Goal: Task Accomplishment & Management: Use online tool/utility

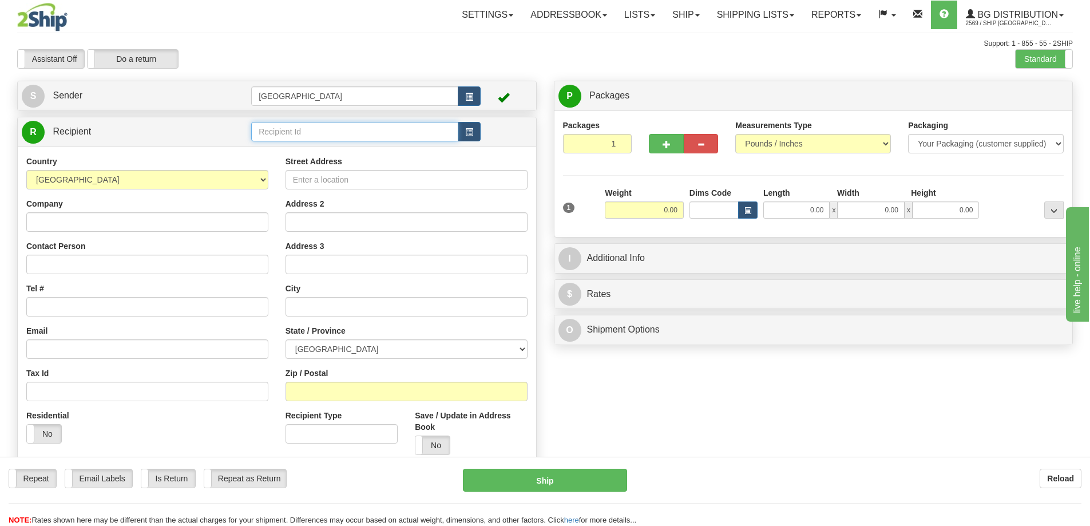
click at [278, 131] on input "text" at bounding box center [354, 131] width 207 height 19
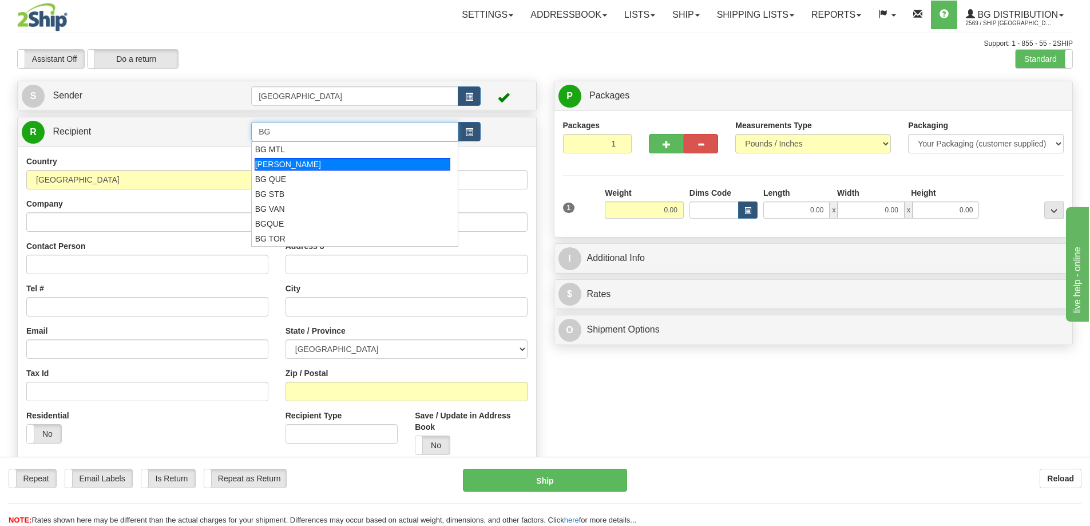
click at [279, 163] on div "[PERSON_NAME]" at bounding box center [353, 164] width 196 height 13
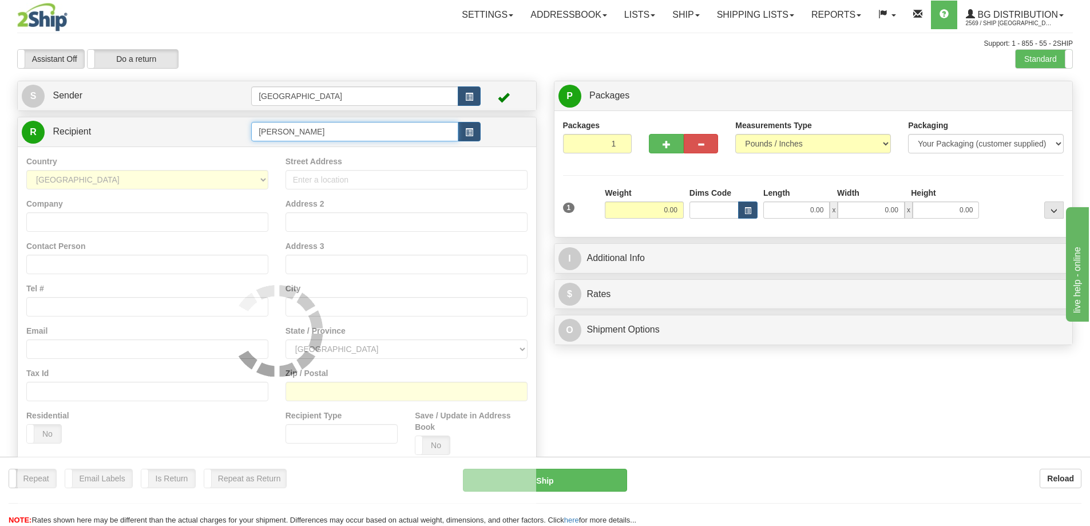
type input "[PERSON_NAME]"
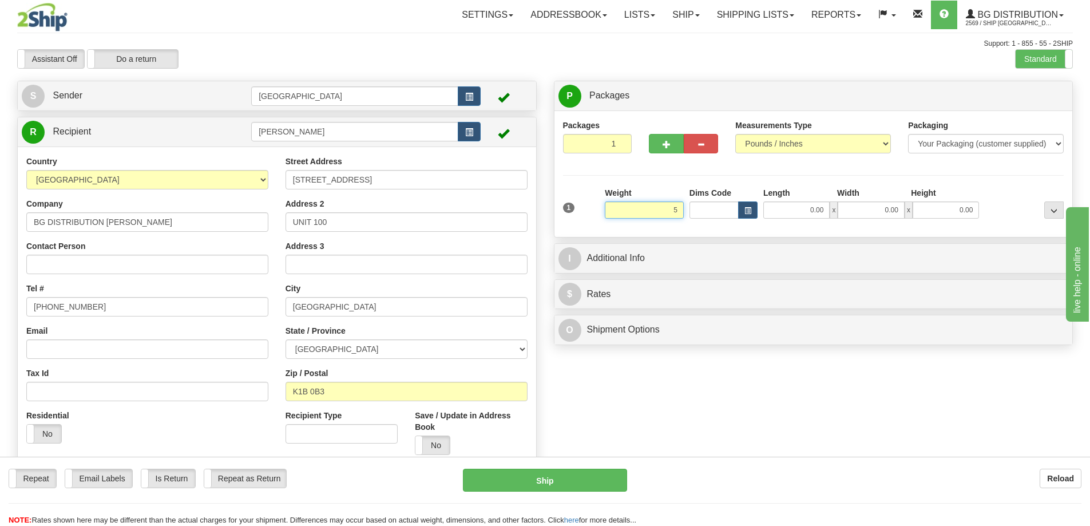
type input "5.00"
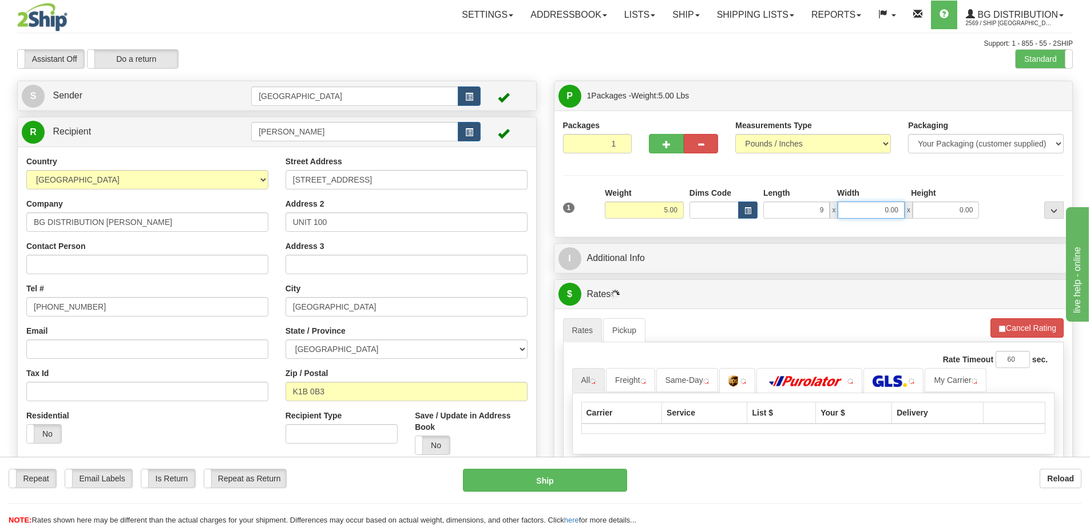
type input "9.00"
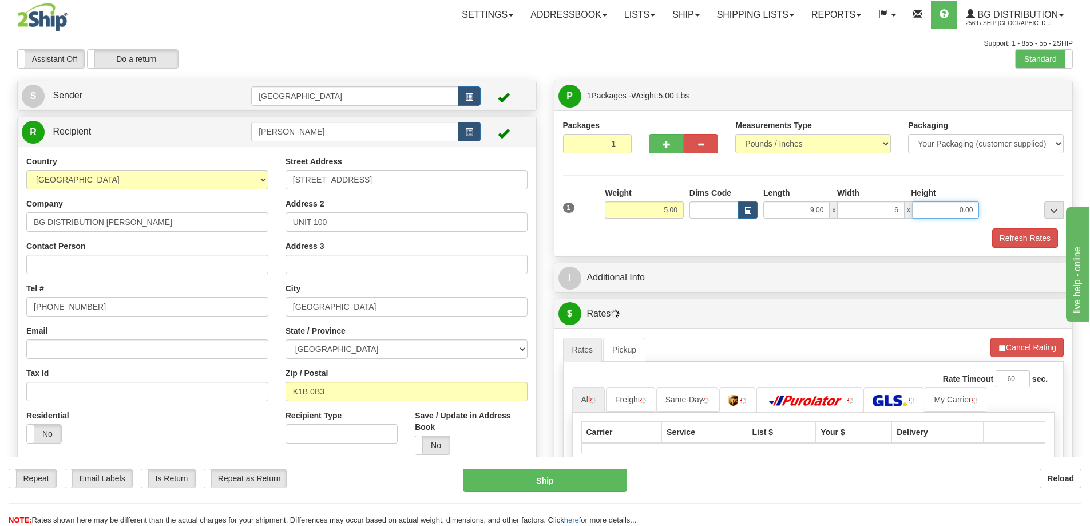
type input "6.00"
type input "5.00"
click at [1017, 233] on button "Refresh Rates" at bounding box center [1025, 237] width 66 height 19
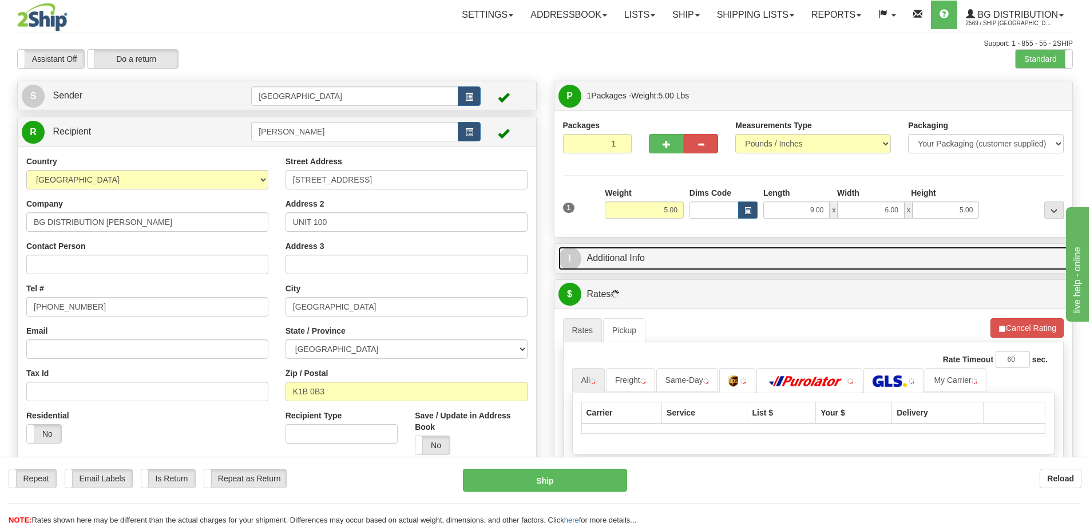
click at [769, 252] on link "I Additional Info" at bounding box center [813, 258] width 510 height 23
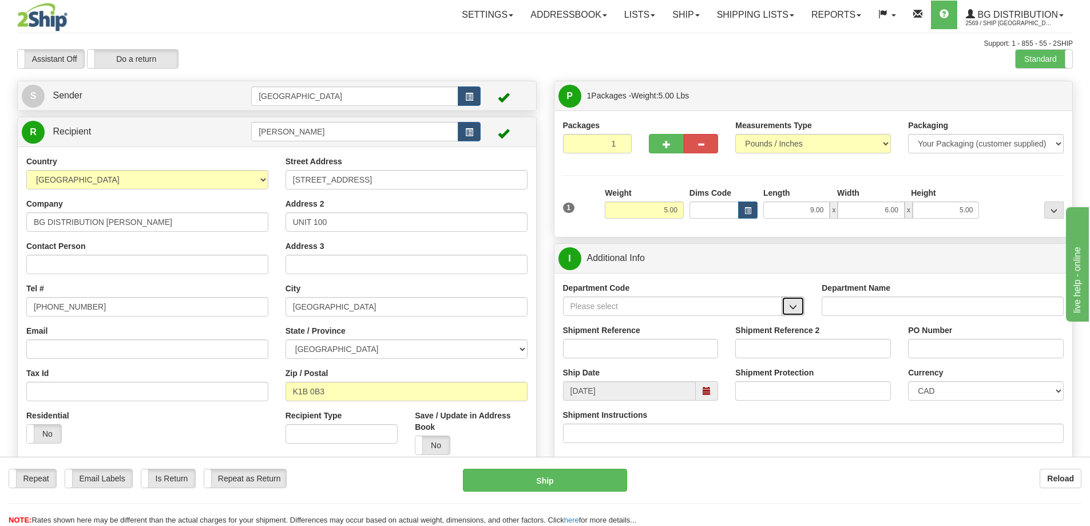
click at [790, 303] on span "button" at bounding box center [793, 306] width 8 height 7
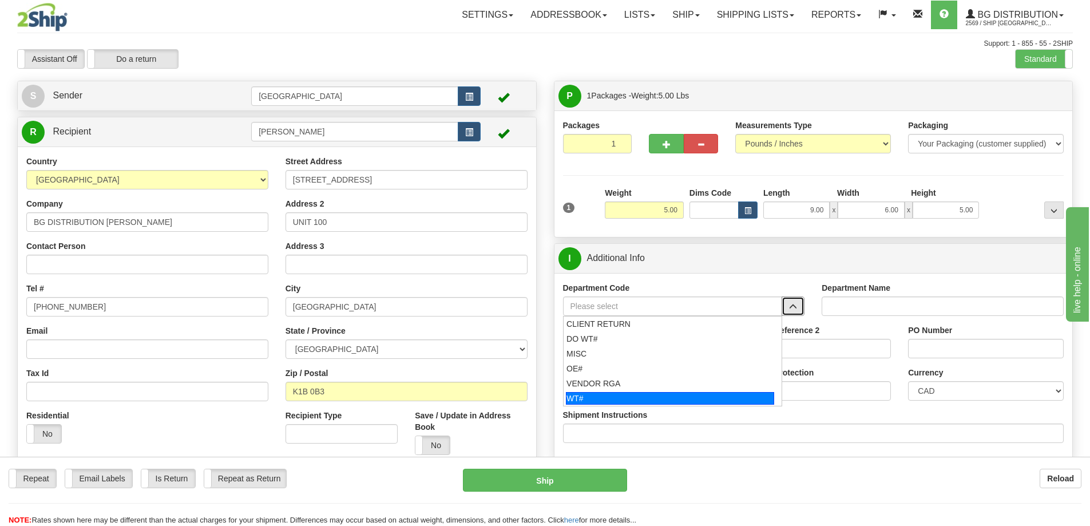
click at [655, 399] on div "WT#" at bounding box center [670, 398] width 208 height 13
type input "WT#"
type input "WAREHOUSE TRANSFERS"
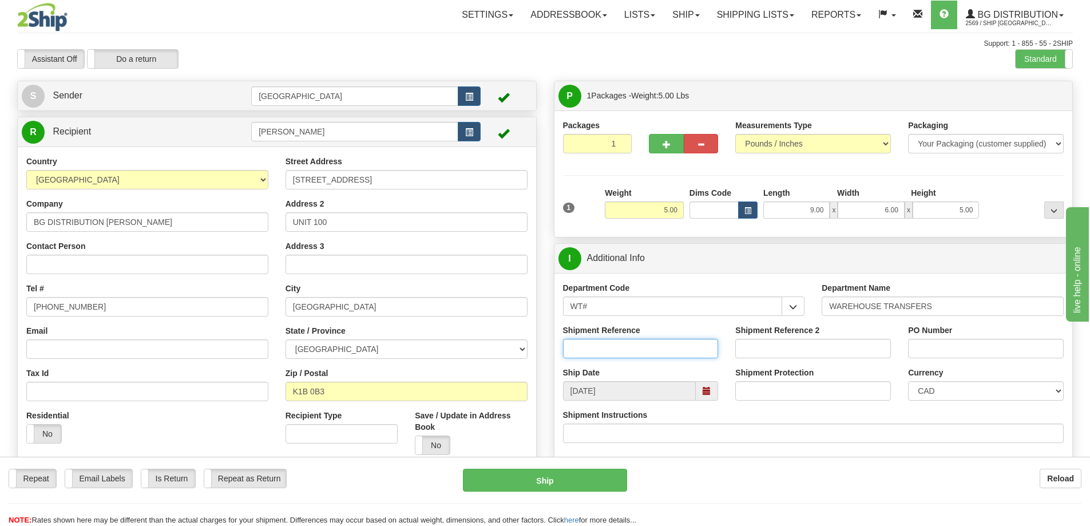
click at [678, 344] on input "Shipment Reference" at bounding box center [641, 348] width 156 height 19
type input "165225-00 165409-00"
click at [958, 348] on input "PO Number" at bounding box center [986, 348] width 156 height 19
type input "N/A"
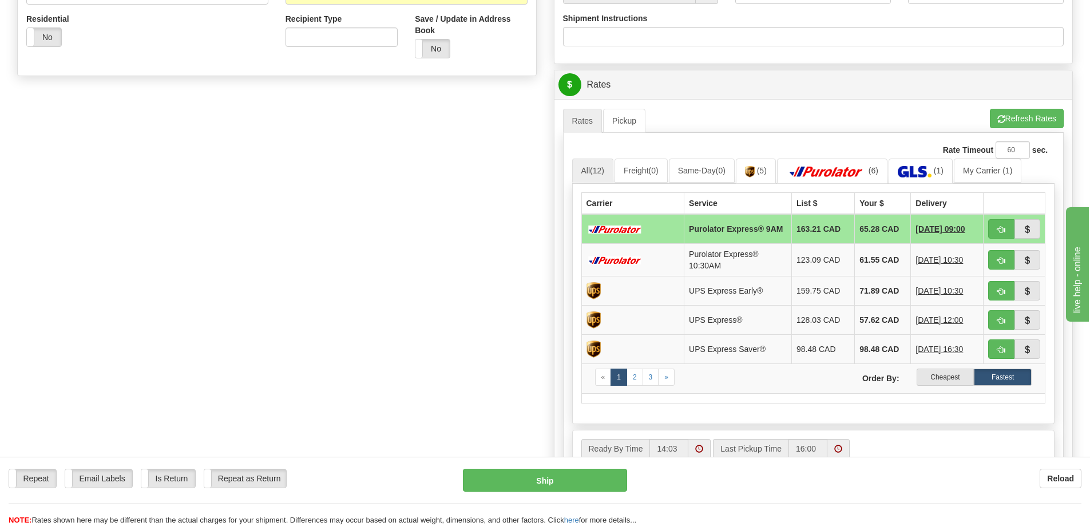
scroll to position [401, 0]
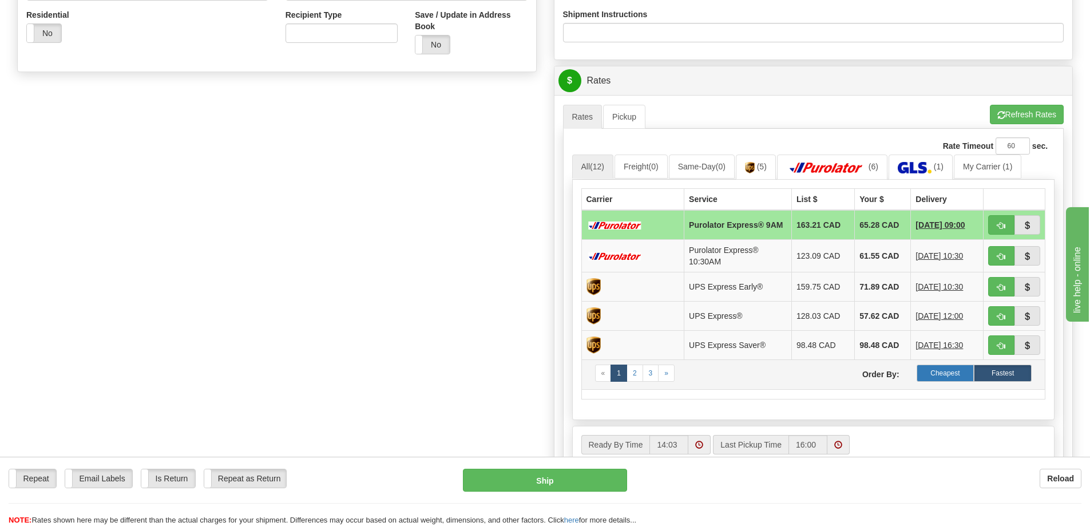
click at [939, 375] on label "Cheapest" at bounding box center [946, 372] width 58 height 17
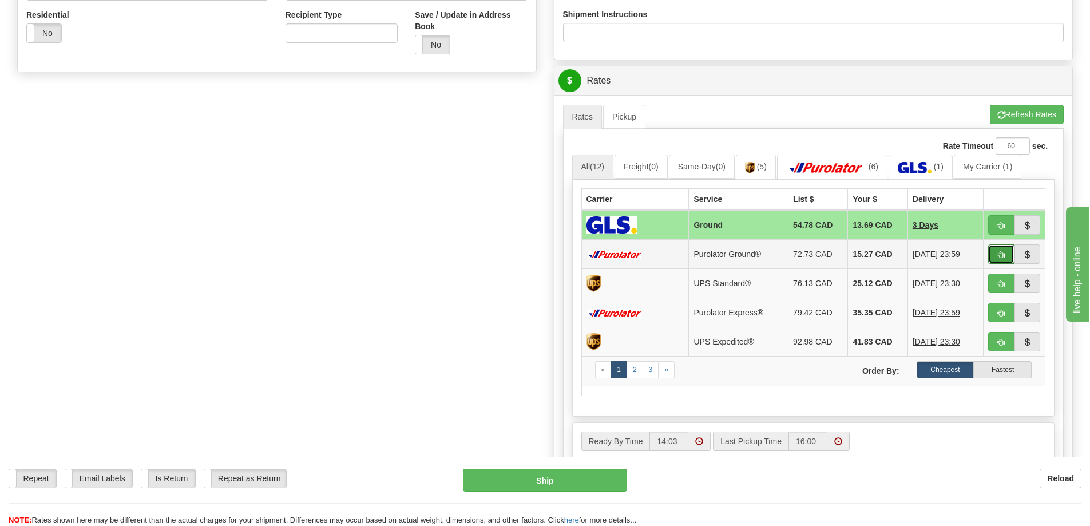
click at [1000, 252] on span "button" at bounding box center [1001, 254] width 8 height 7
type input "260"
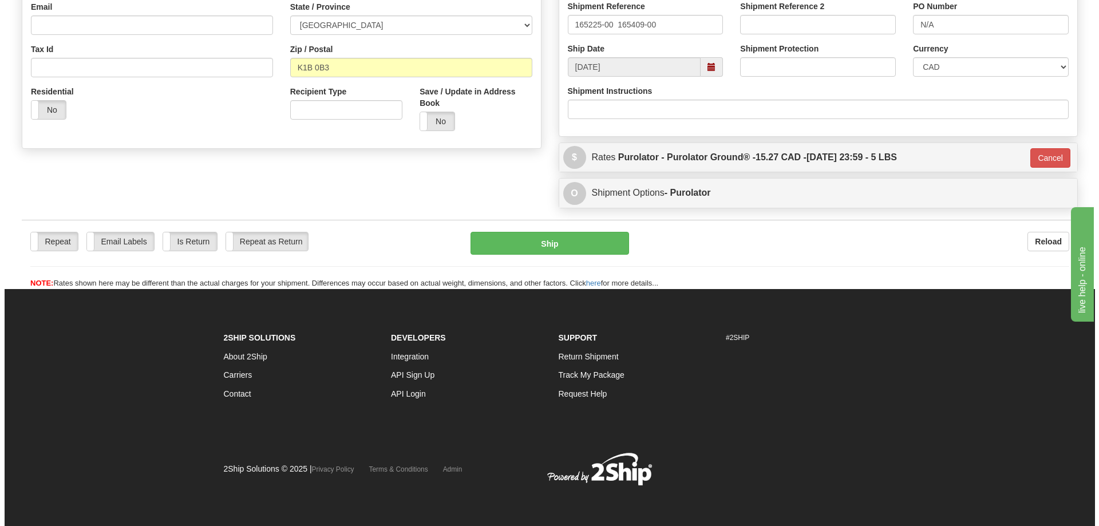
scroll to position [324, 0]
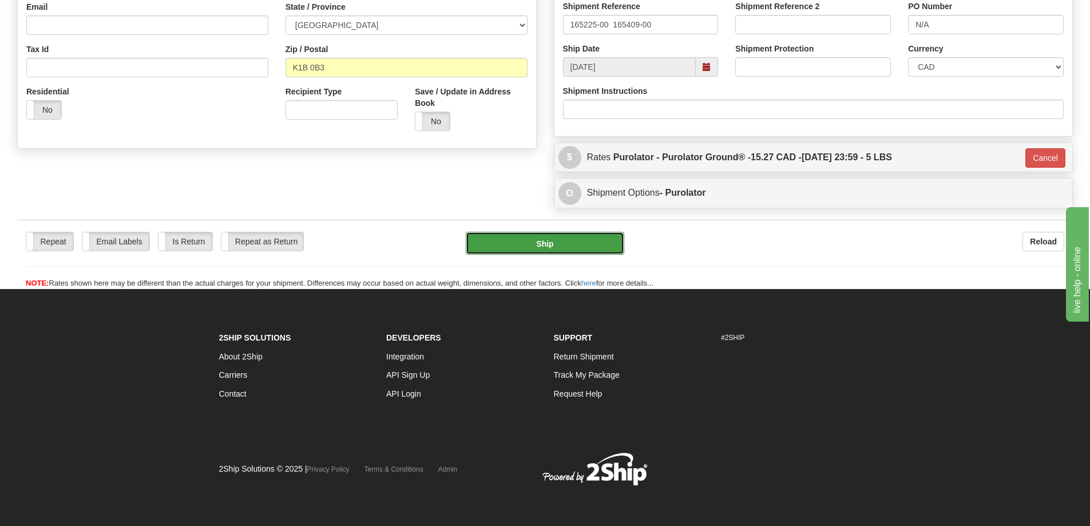
click at [552, 246] on button "Ship" at bounding box center [545, 243] width 158 height 23
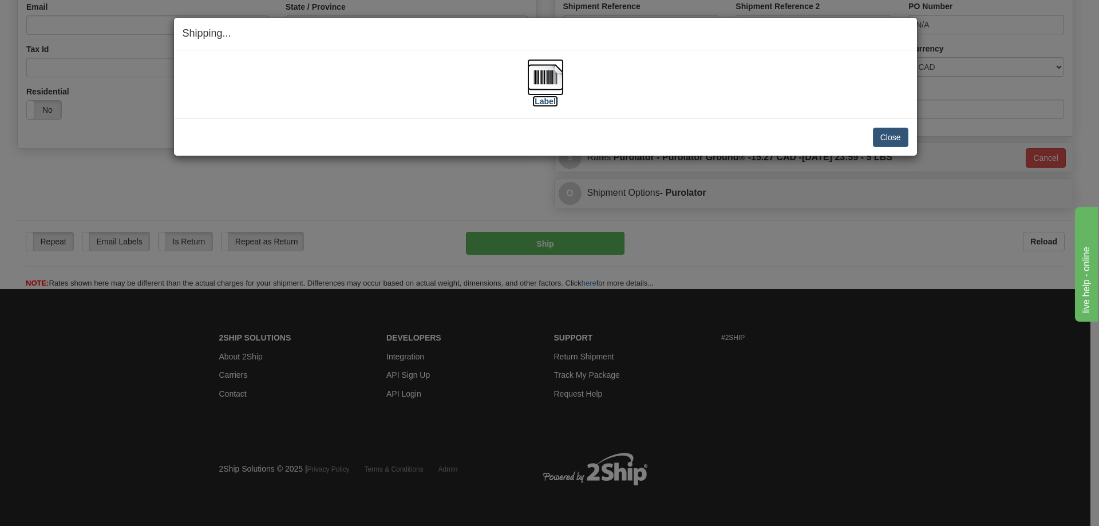
click at [545, 104] on label "[Label]" at bounding box center [545, 101] width 26 height 11
click at [886, 140] on button "Close" at bounding box center [890, 137] width 35 height 19
